Goal: Obtain resource: Obtain resource

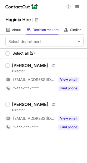
scroll to position [14, 0]
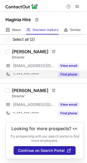
click at [74, 76] on button "Find phone" at bounding box center [68, 74] width 21 height 5
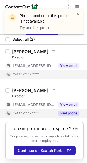
click at [72, 112] on button "Find phone" at bounding box center [68, 113] width 21 height 5
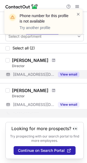
click at [76, 75] on button "View email" at bounding box center [68, 74] width 21 height 5
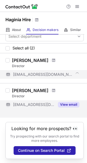
scroll to position [0, 0]
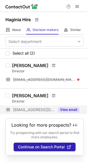
click at [76, 109] on button "View email" at bounding box center [68, 109] width 21 height 5
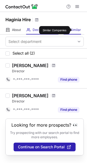
click at [74, 31] on span "Similar" at bounding box center [75, 30] width 11 height 4
